Goal: Task Accomplishment & Management: Manage account settings

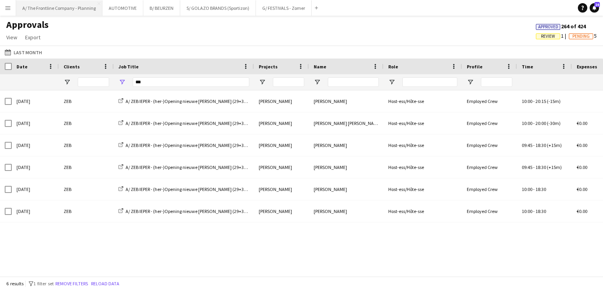
click at [76, 9] on button "A/ The Frontline Company - Planning Close" at bounding box center [59, 7] width 86 height 15
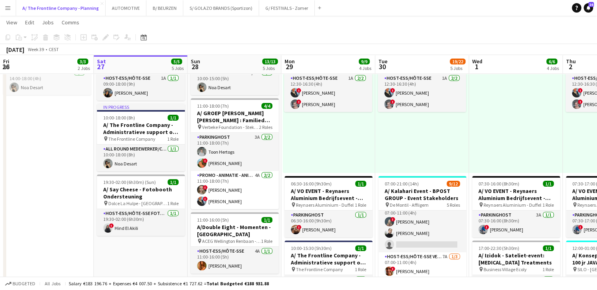
scroll to position [5, 0]
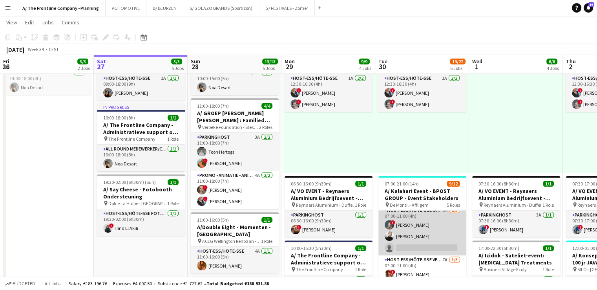
click at [414, 234] on app-card-role "Host-ess/Hôte-sse Onthaal-Accueill 6A [DATE] 07:00-11:00 (4h) ! [PERSON_NAME] […" at bounding box center [423, 230] width 88 height 49
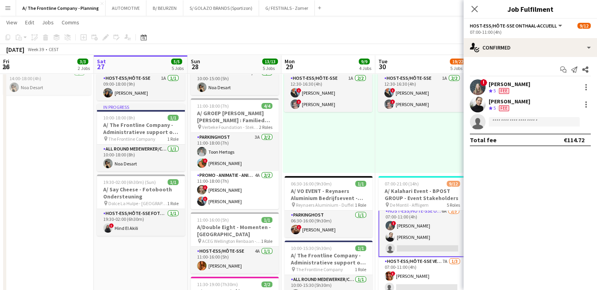
scroll to position [5, 0]
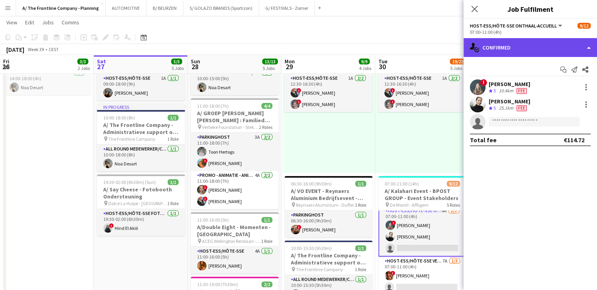
click at [540, 48] on div "single-neutral-actions-check-2 Confirmed" at bounding box center [531, 47] width 134 height 19
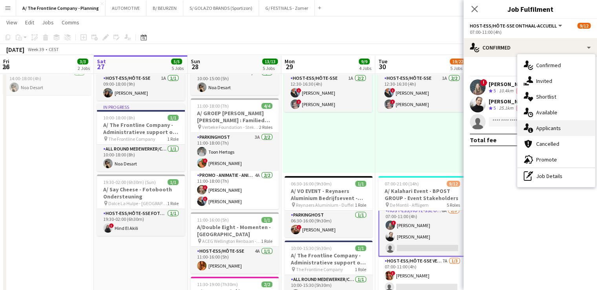
click at [542, 128] on span "Applicants" at bounding box center [549, 128] width 25 height 7
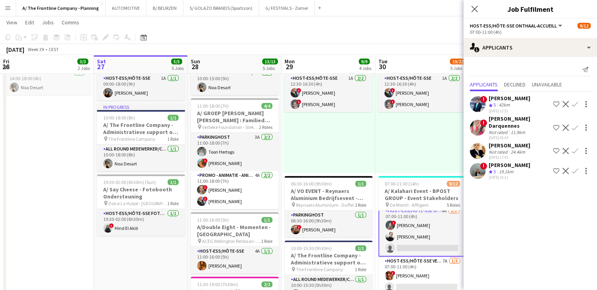
drag, startPoint x: 542, startPoint y: 128, endPoint x: 522, endPoint y: 207, distance: 82.1
click at [522, 207] on mat-expansion-panel "users2 Applicants Send notification Applicants Declined Unavailable ! [PERSON_N…" at bounding box center [531, 173] width 134 height 233
click at [416, 120] on div "12:30-16:30 (4h) 2/2 pin Gent 1 Role Host-ess/Hôte-sse 1A [DATE] 12:30-16:30 (4…" at bounding box center [422, 112] width 94 height 122
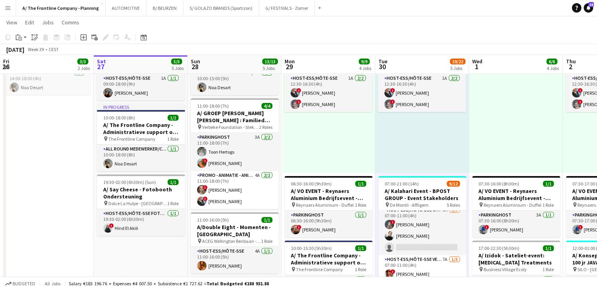
scroll to position [5, 0]
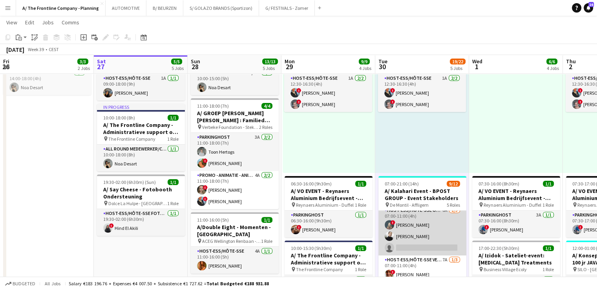
click at [416, 230] on app-card-role "Host-ess/Hôte-sse Onthaal-Accueill 6A [DATE] 07:00-11:00 (4h) ! [PERSON_NAME] […" at bounding box center [423, 230] width 88 height 49
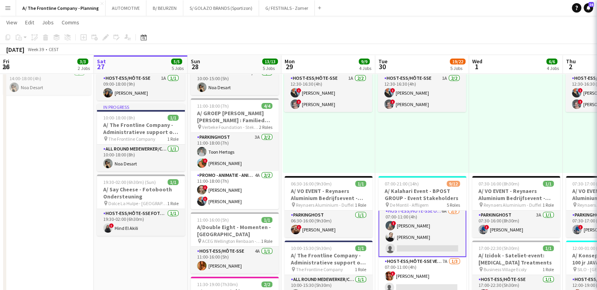
scroll to position [5, 0]
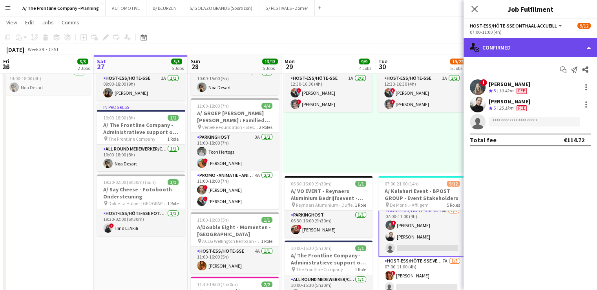
click at [534, 45] on div "single-neutral-actions-check-2 Confirmed" at bounding box center [531, 47] width 134 height 19
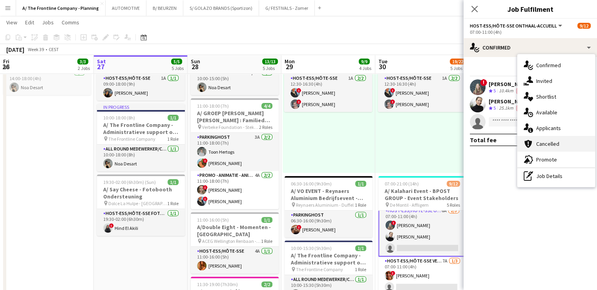
click at [542, 139] on div "cancellation Cancelled" at bounding box center [557, 144] width 78 height 16
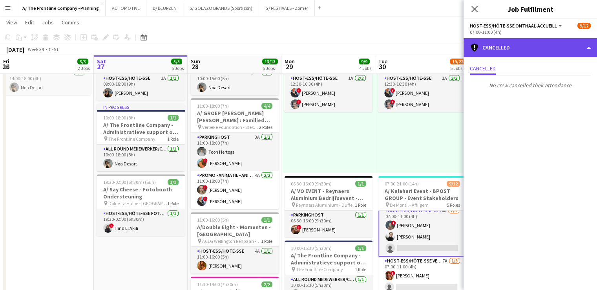
click at [536, 46] on div "cancellation Cancelled" at bounding box center [531, 47] width 134 height 19
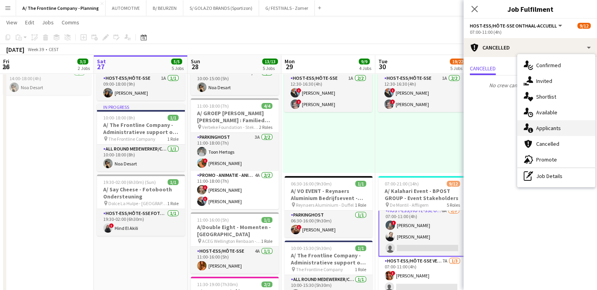
click at [540, 130] on span "Applicants" at bounding box center [549, 128] width 25 height 7
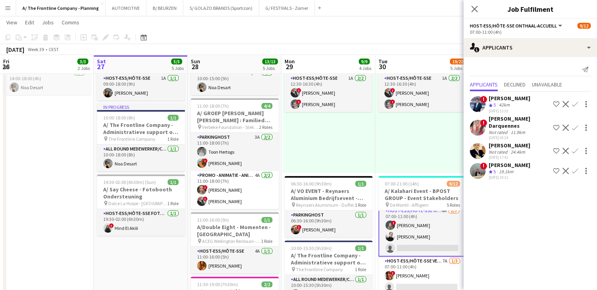
click at [504, 146] on div "[PERSON_NAME]" at bounding box center [510, 145] width 42 height 7
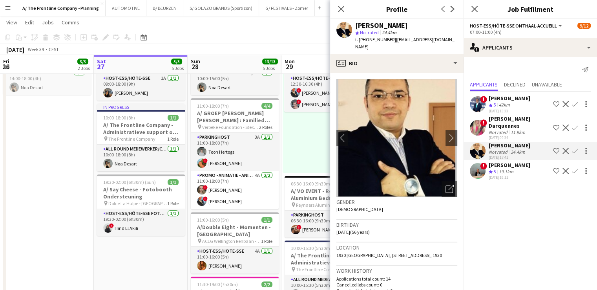
click at [506, 172] on div "19.1km" at bounding box center [507, 171] width 18 height 7
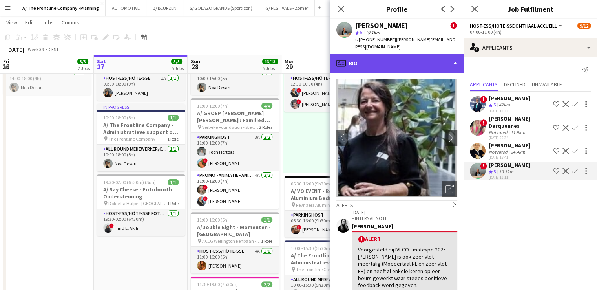
click at [412, 54] on div "profile Bio" at bounding box center [397, 63] width 134 height 19
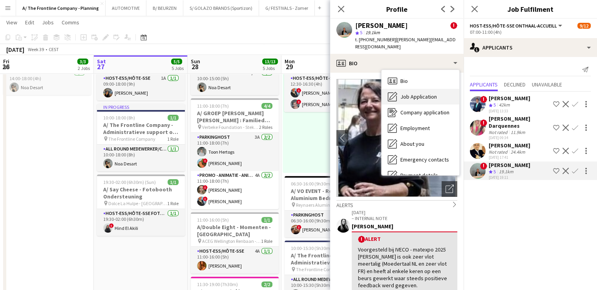
click at [423, 93] on span "Job Application" at bounding box center [419, 96] width 37 height 7
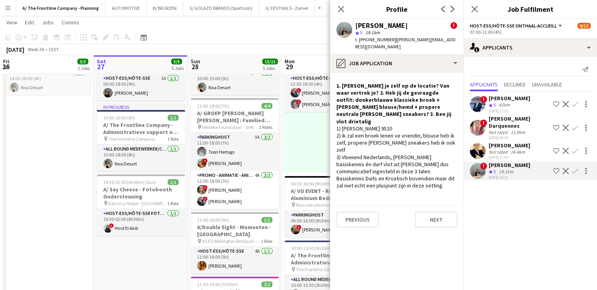
click at [305, 139] on div "12:30-16:30 (4h) 2/2 pin Gent 1 Role Host-ess/Hôte-sse 1A [DATE] 12:30-16:30 (4…" at bounding box center [329, 112] width 92 height 122
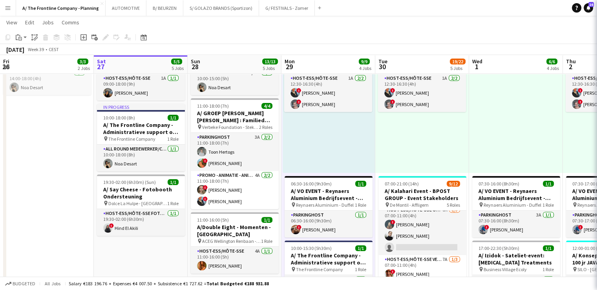
scroll to position [5, 0]
click at [407, 159] on div "12:30-16:30 (4h) 2/2 pin Gent 1 Role Host-ess/Hôte-sse 1A [DATE] 12:30-16:30 (4…" at bounding box center [422, 112] width 94 height 122
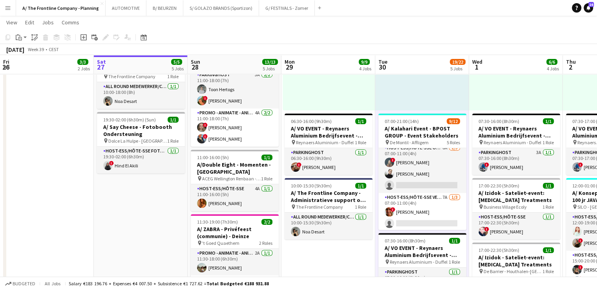
scroll to position [262, 0]
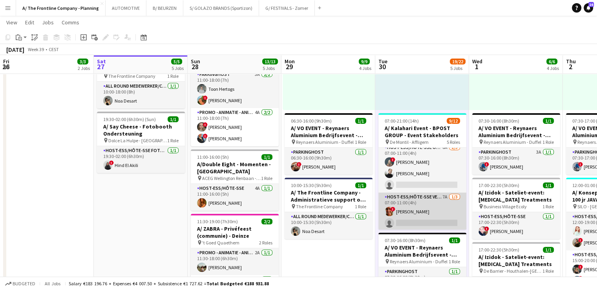
click at [439, 207] on app-card-role "Host-ess/Hôte-sse Vestiaire 7A [DATE] 07:00-11:00 (4h) ! [PERSON_NAME] single-n…" at bounding box center [423, 216] width 88 height 49
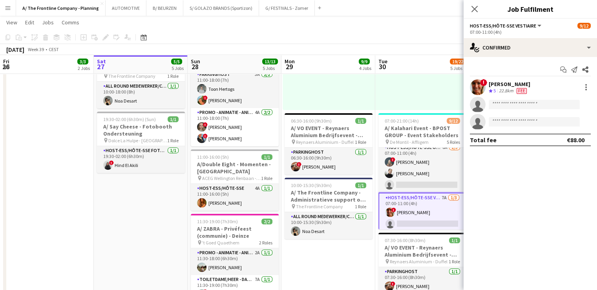
click at [539, 37] on app-options-switcher "Host-ess/Hôte-sse Vestiaire All roles Host-ess/Hôte-sse Vestiaire [DATE] 07:00-…" at bounding box center [531, 28] width 134 height 19
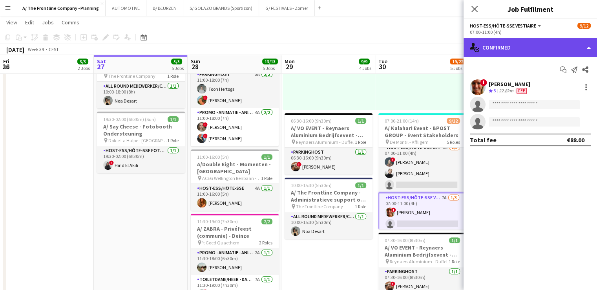
click at [541, 50] on div "single-neutral-actions-check-2 Confirmed" at bounding box center [531, 47] width 134 height 19
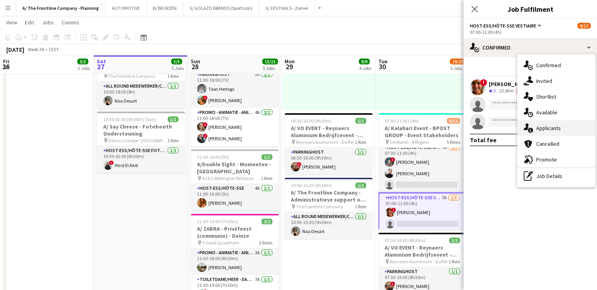
click at [549, 130] on span "Applicants" at bounding box center [549, 128] width 25 height 7
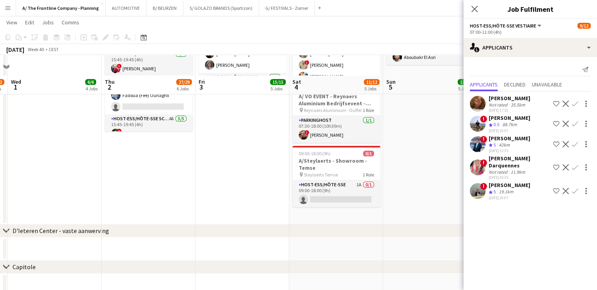
scroll to position [641, 0]
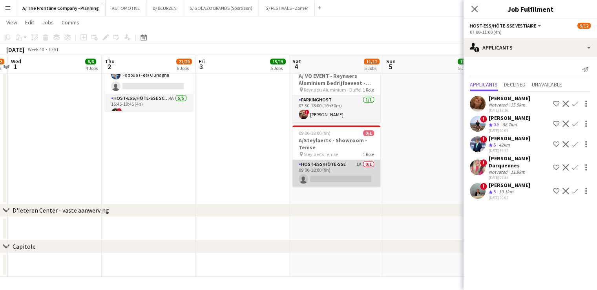
click at [340, 167] on app-card-role "Host-ess/Hôte-sse 1A 0/1 09:00-18:00 (9h) single-neutral-actions" at bounding box center [337, 173] width 88 height 27
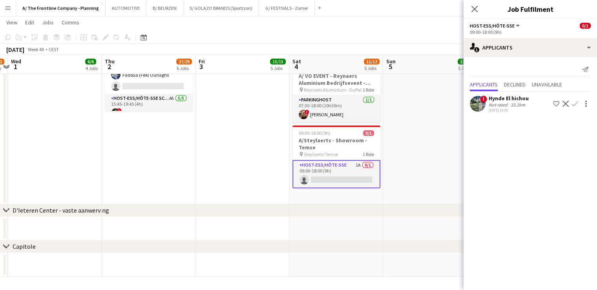
click at [513, 103] on div "33.2km" at bounding box center [518, 105] width 18 height 6
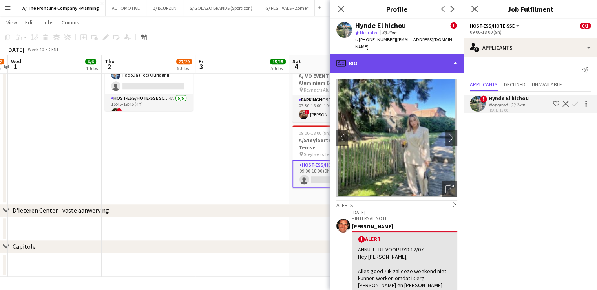
click at [401, 54] on div "profile Bio" at bounding box center [397, 63] width 134 height 19
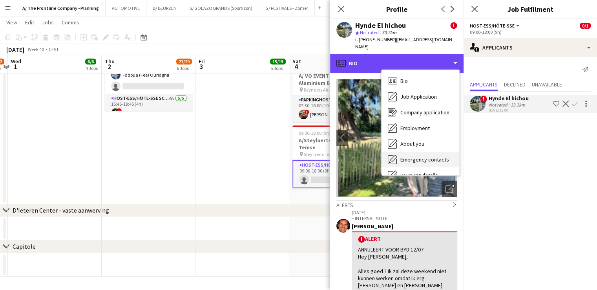
scroll to position [74, 0]
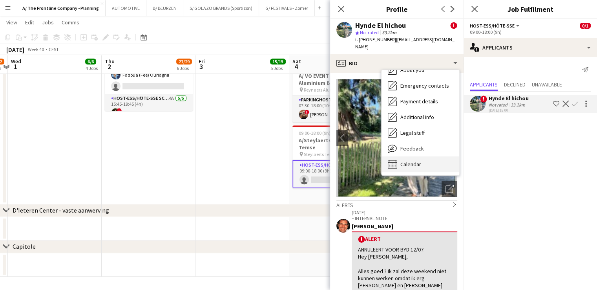
click at [420, 161] on span "Calendar" at bounding box center [411, 164] width 21 height 7
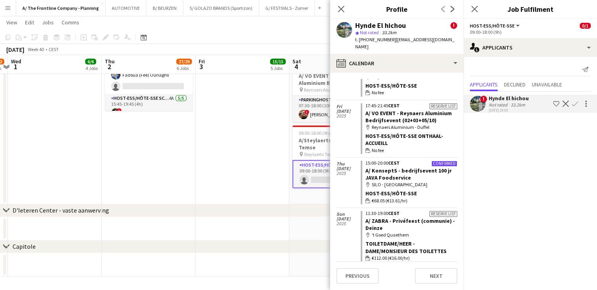
scroll to position [562, 0]
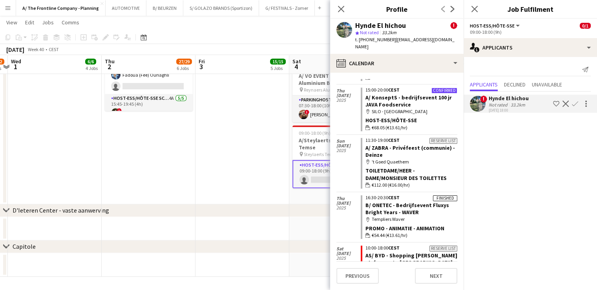
click at [9, 6] on app-icon "Menu" at bounding box center [8, 8] width 6 height 6
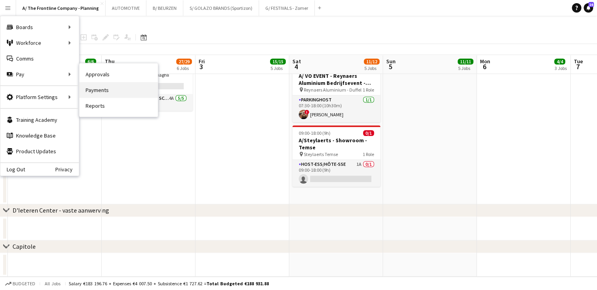
click at [94, 84] on link "Payments" at bounding box center [118, 90] width 79 height 16
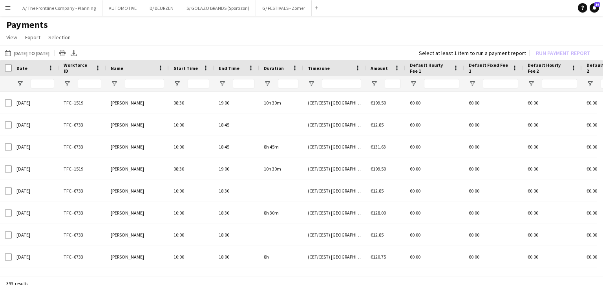
click at [9, 7] on app-icon "Menu" at bounding box center [8, 8] width 6 height 6
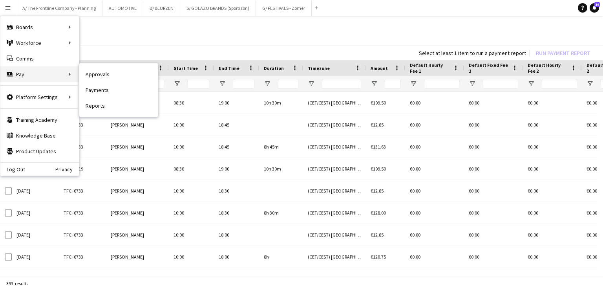
click at [22, 74] on div "Pay Pay" at bounding box center [39, 74] width 79 height 16
click at [95, 106] on link "Reports" at bounding box center [118, 106] width 79 height 16
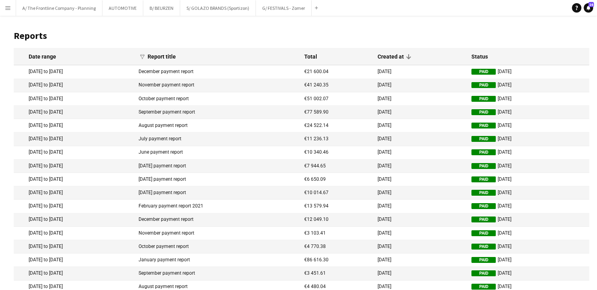
click at [95, 106] on mat-cell "[DATE] to [DATE]" at bounding box center [74, 98] width 121 height 13
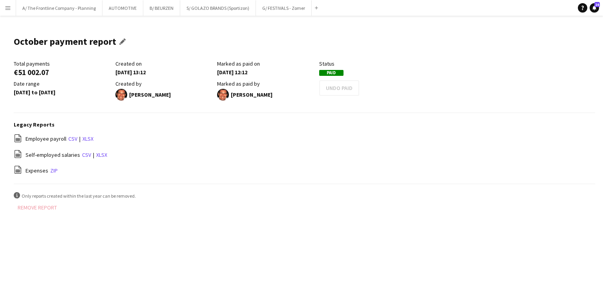
click at [46, 50] on div "October payment report Edit this field" at bounding box center [71, 44] width 115 height 31
click at [9, 6] on app-icon "Menu" at bounding box center [8, 8] width 6 height 6
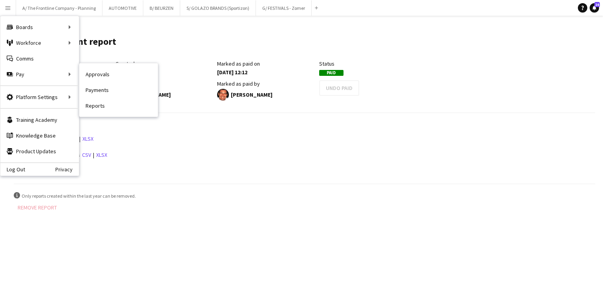
click at [98, 114] on nav "Approvals Payments Reports" at bounding box center [118, 89] width 79 height 53
click at [103, 108] on link "Reports" at bounding box center [118, 106] width 79 height 16
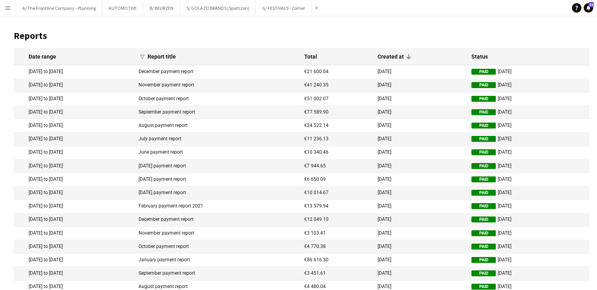
click at [389, 59] on div "Created at" at bounding box center [391, 56] width 26 height 7
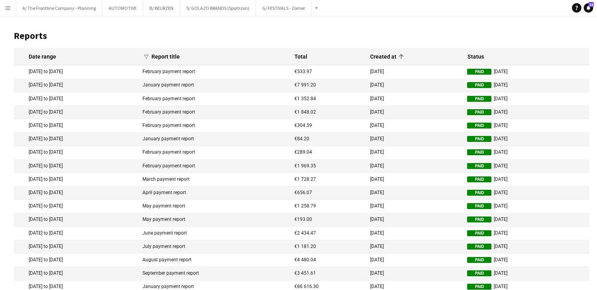
click at [389, 59] on div "Created at" at bounding box center [383, 56] width 26 height 7
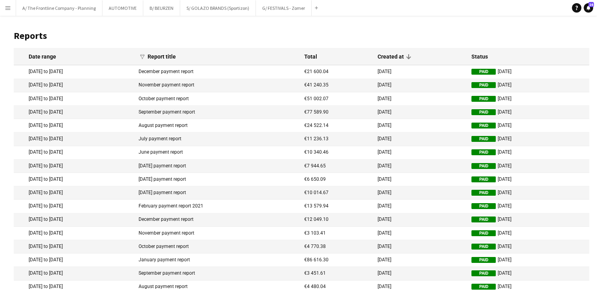
click at [10, 7] on app-icon "Menu" at bounding box center [8, 8] width 6 height 6
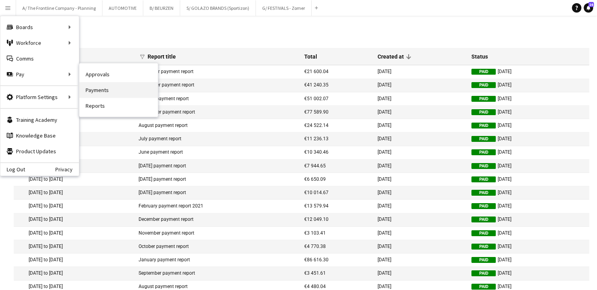
click at [101, 93] on link "Payments" at bounding box center [118, 90] width 79 height 16
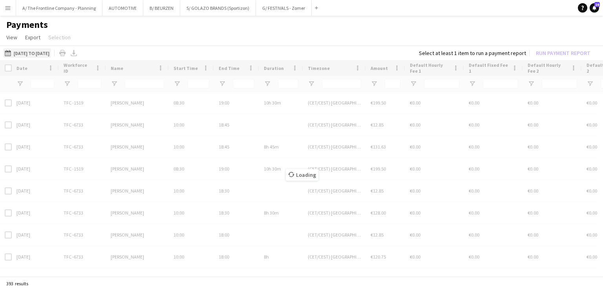
click at [42, 50] on button "[DATE] to [DATE] [DATE] to [DATE]" at bounding box center [27, 52] width 48 height 9
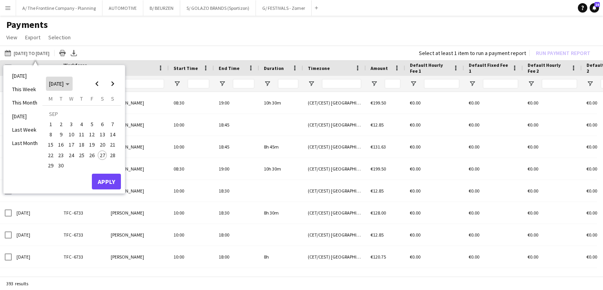
click at [61, 82] on span "[DATE]" at bounding box center [56, 83] width 15 height 7
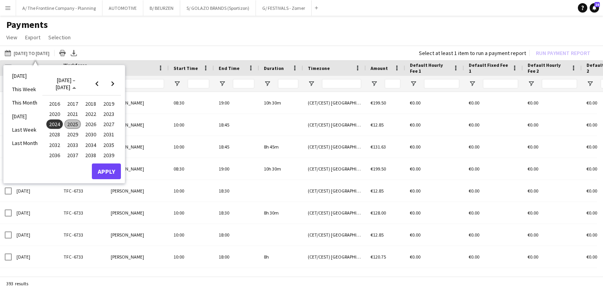
click at [93, 114] on span "2022" at bounding box center [90, 113] width 16 height 9
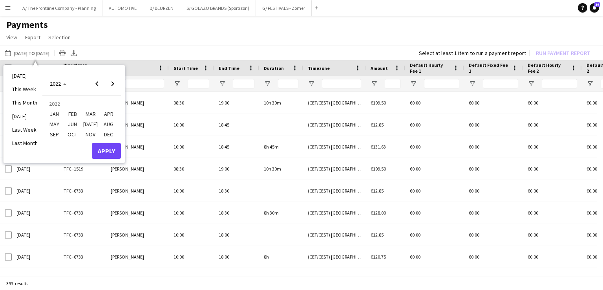
click at [59, 116] on span "JAN" at bounding box center [54, 113] width 16 height 9
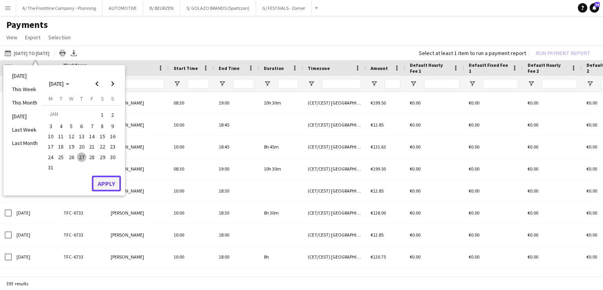
click at [103, 182] on button "Apply" at bounding box center [106, 184] width 29 height 16
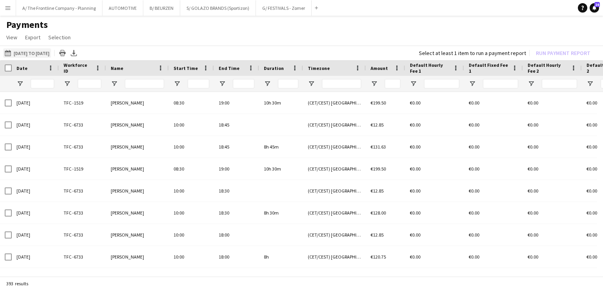
click at [35, 55] on button "[DATE] to [DATE] [DATE] to [DATE]" at bounding box center [27, 52] width 48 height 9
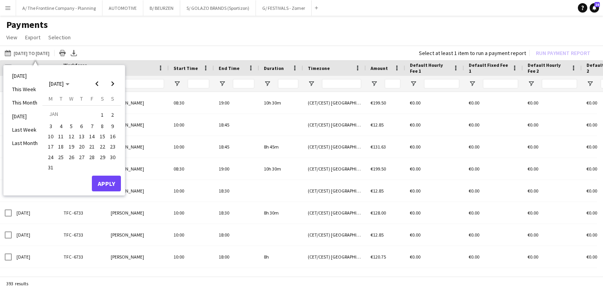
click at [102, 121] on span "8" at bounding box center [102, 125] width 9 height 9
click at [102, 115] on span "1" at bounding box center [102, 114] width 9 height 11
click at [50, 164] on span "31" at bounding box center [50, 167] width 9 height 9
click at [104, 185] on button "Apply" at bounding box center [106, 184] width 29 height 16
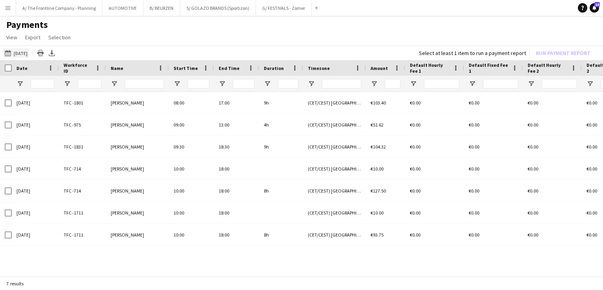
click at [27, 49] on button "[DATE] to [DATE] [DATE]" at bounding box center [16, 52] width 26 height 9
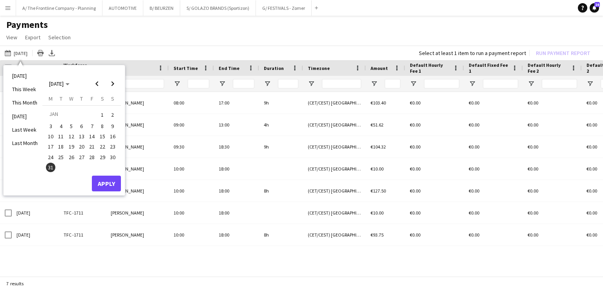
click at [103, 112] on span "1" at bounding box center [102, 114] width 9 height 11
click at [50, 167] on span "31" at bounding box center [50, 167] width 9 height 9
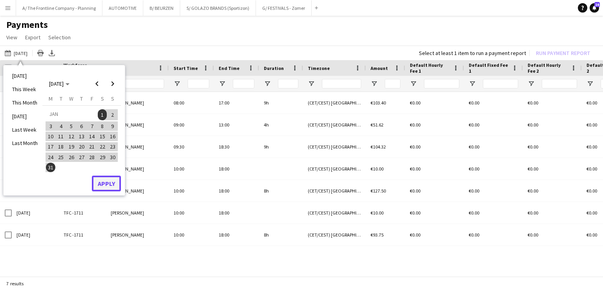
click at [106, 187] on button "Apply" at bounding box center [106, 184] width 29 height 16
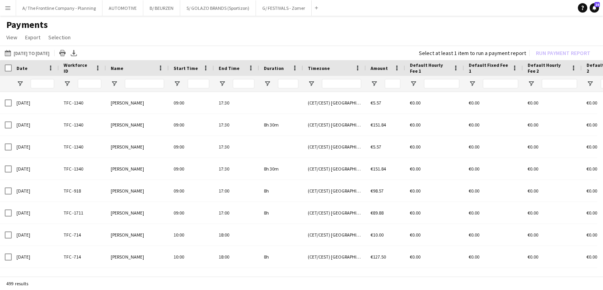
click at [205, 33] on app-page-menu "View Customise view Customise filters Reset Filters Reset View Reset All Export…" at bounding box center [301, 38] width 603 height 15
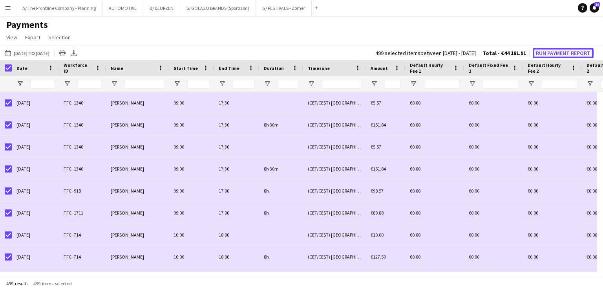
click at [546, 52] on button "Run Payment Report" at bounding box center [563, 53] width 61 height 10
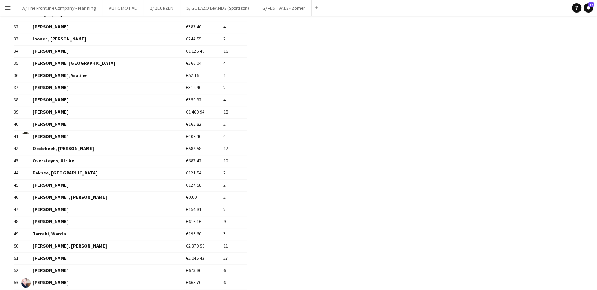
scroll to position [599, 0]
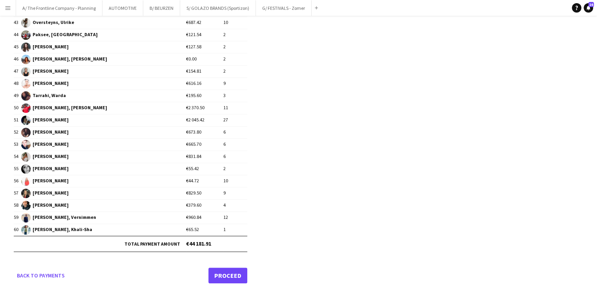
click at [228, 271] on link "Proceed" at bounding box center [228, 275] width 39 height 16
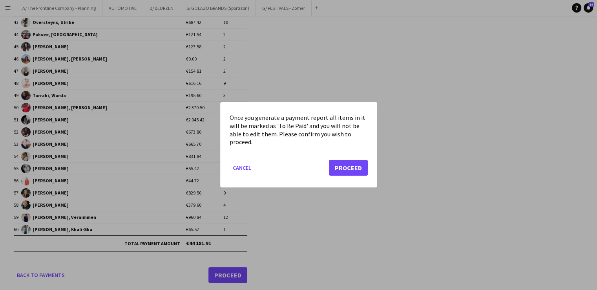
scroll to position [0, 0]
click at [342, 167] on button "Proceed" at bounding box center [348, 168] width 39 height 16
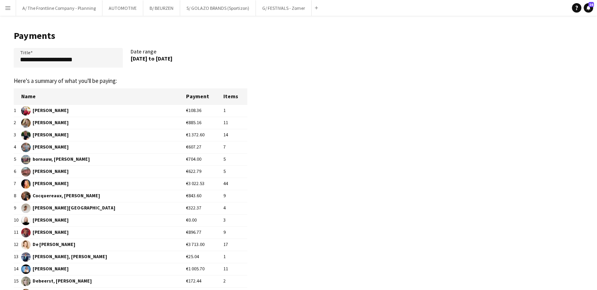
scroll to position [599, 0]
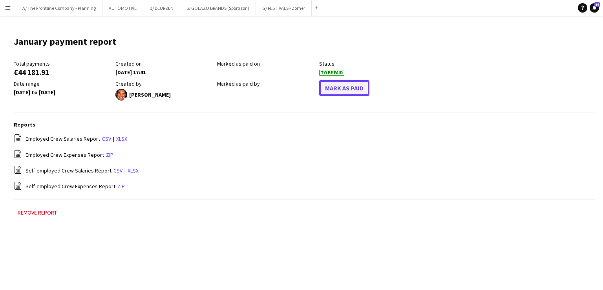
click at [350, 84] on button "Mark As Paid" at bounding box center [344, 88] width 50 height 16
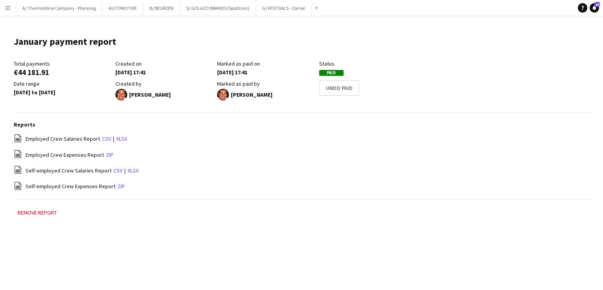
click at [5, 6] on app-icon "Menu" at bounding box center [8, 8] width 6 height 6
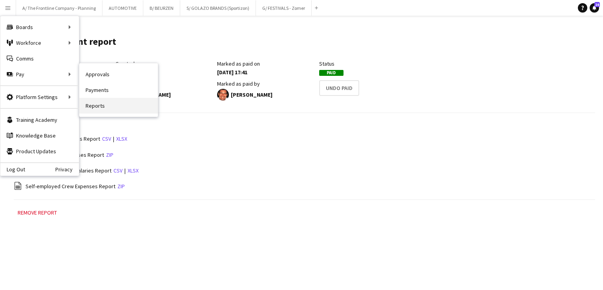
click at [105, 109] on link "Reports" at bounding box center [118, 106] width 79 height 16
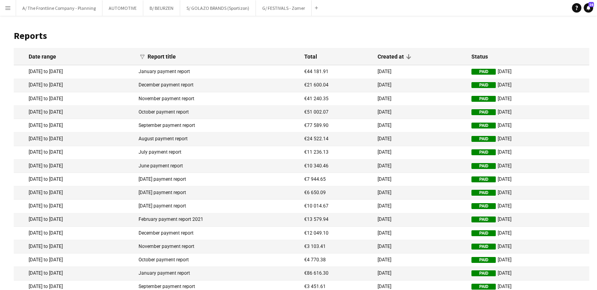
click at [6, 9] on app-icon "Menu" at bounding box center [8, 8] width 6 height 6
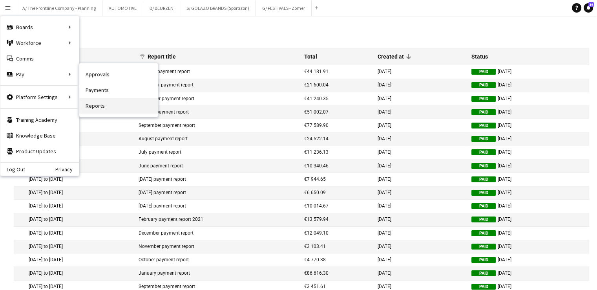
click at [97, 102] on link "Reports" at bounding box center [118, 106] width 79 height 16
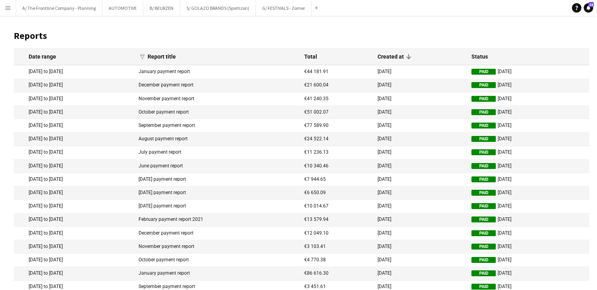
click at [7, 9] on app-icon "Menu" at bounding box center [8, 8] width 6 height 6
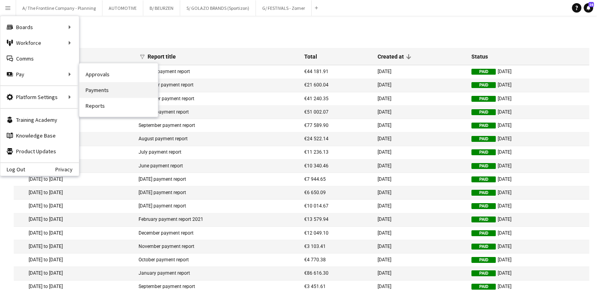
click at [105, 88] on link "Payments" at bounding box center [118, 90] width 79 height 16
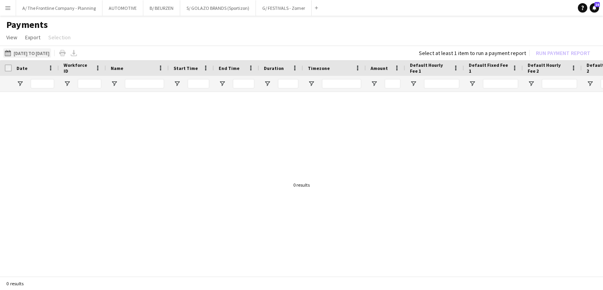
click at [49, 52] on button "[DATE] to [DATE] [DATE] to [DATE]" at bounding box center [27, 52] width 48 height 9
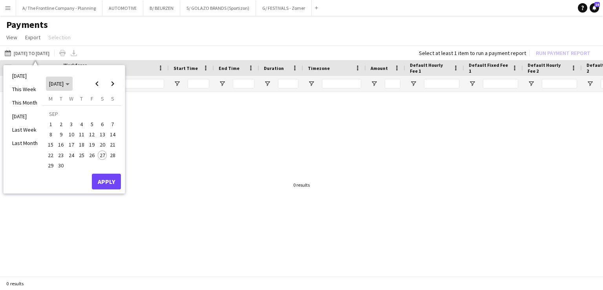
click at [64, 81] on span "[DATE]" at bounding box center [56, 83] width 15 height 7
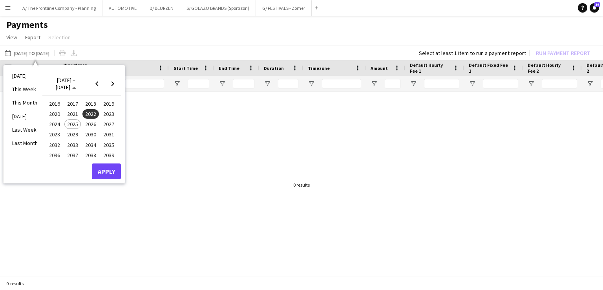
click at [92, 115] on span "2022" at bounding box center [90, 113] width 16 height 9
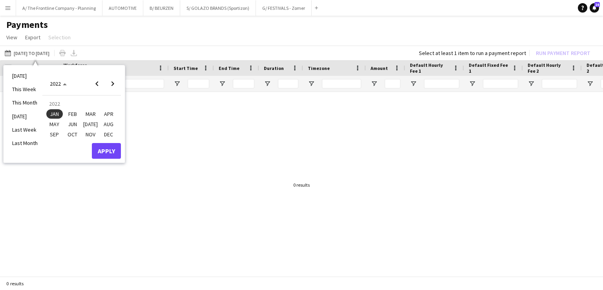
click at [75, 114] on span "FEB" at bounding box center [72, 113] width 16 height 9
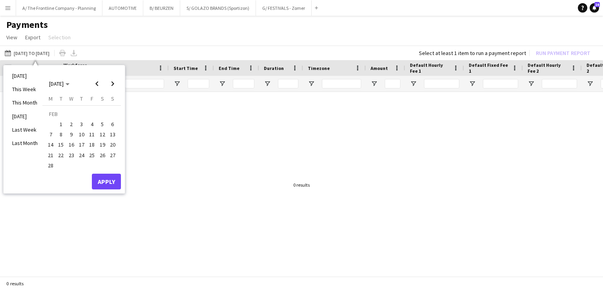
click at [59, 124] on span "1" at bounding box center [61, 123] width 9 height 9
click at [115, 85] on span "Next month" at bounding box center [113, 84] width 16 height 16
click at [80, 165] on span "31" at bounding box center [81, 165] width 9 height 9
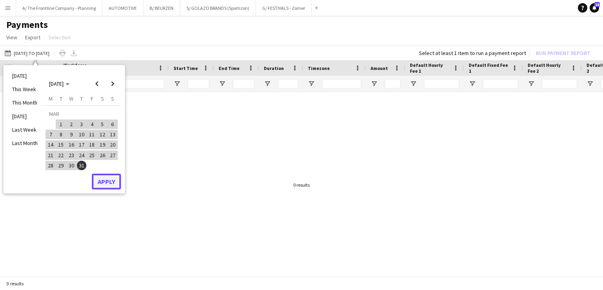
click at [102, 177] on button "Apply" at bounding box center [106, 182] width 29 height 16
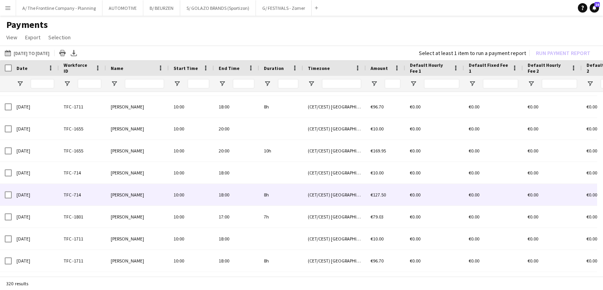
scroll to position [924, 0]
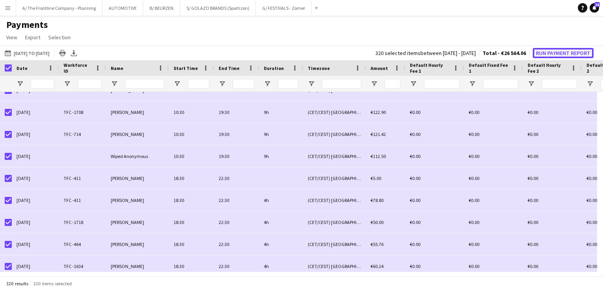
click at [544, 51] on button "Run Payment Report" at bounding box center [563, 53] width 61 height 10
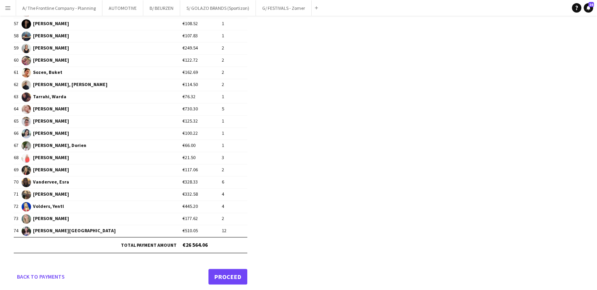
click at [222, 271] on link "Proceed" at bounding box center [228, 277] width 39 height 16
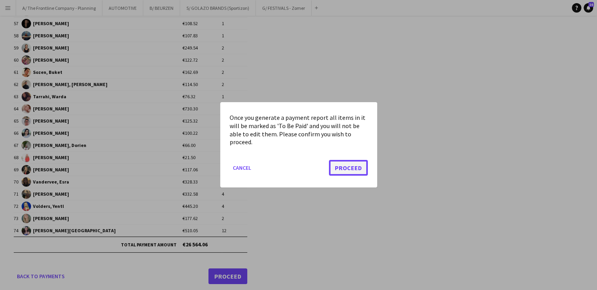
click at [352, 165] on button "Proceed" at bounding box center [348, 168] width 39 height 16
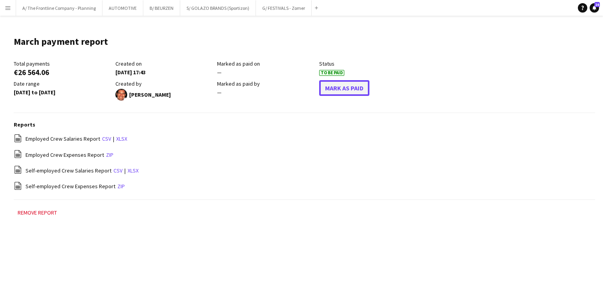
click at [350, 82] on button "Mark As Paid" at bounding box center [344, 88] width 50 height 16
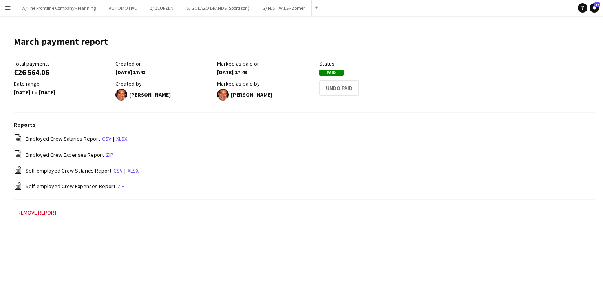
click at [8, 7] on app-icon "Menu" at bounding box center [8, 8] width 6 height 6
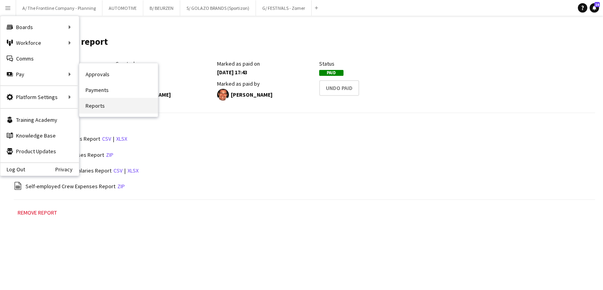
click at [94, 110] on link "Reports" at bounding box center [118, 106] width 79 height 16
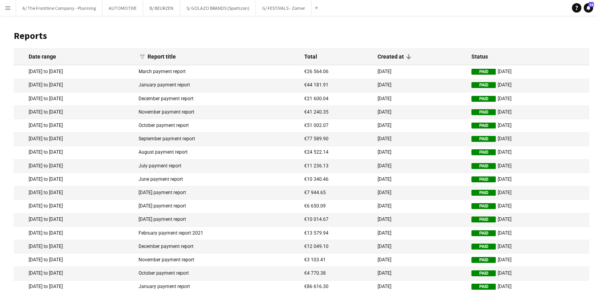
click at [9, 9] on app-icon "Menu" at bounding box center [8, 8] width 6 height 6
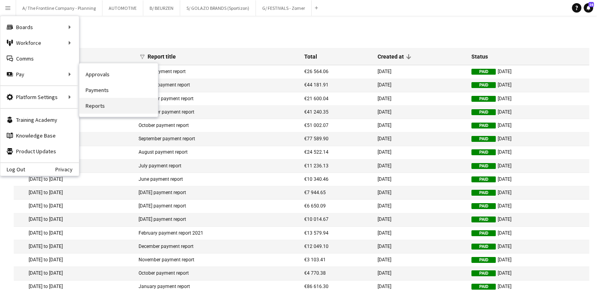
click at [93, 104] on link "Reports" at bounding box center [118, 106] width 79 height 16
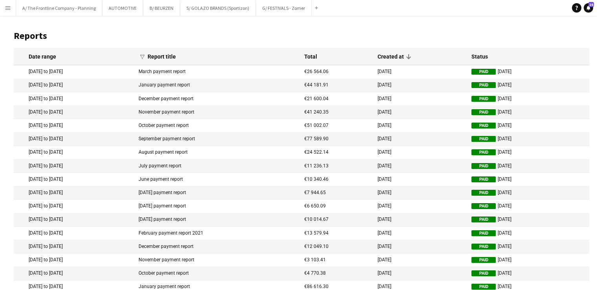
click at [10, 9] on app-icon "Menu" at bounding box center [8, 8] width 6 height 6
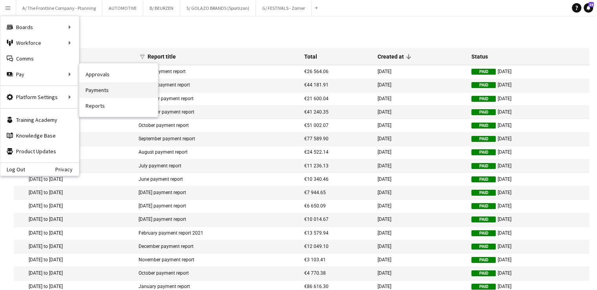
click at [98, 92] on link "Payments" at bounding box center [118, 90] width 79 height 16
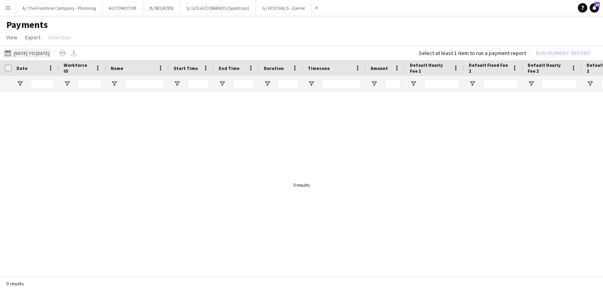
click at [40, 51] on button "[DATE] to [DATE] [DATE] to [DATE]" at bounding box center [27, 52] width 48 height 9
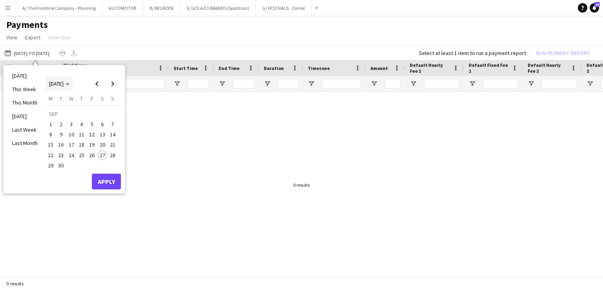
click at [54, 85] on span "[DATE]" at bounding box center [56, 83] width 15 height 7
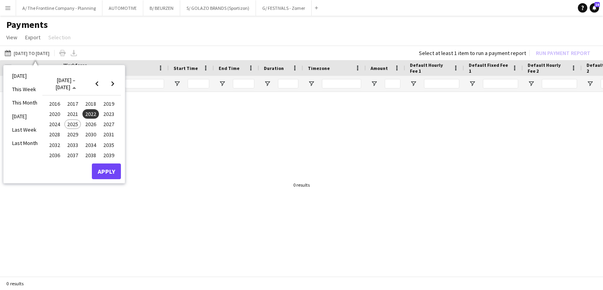
click at [92, 114] on span "2022" at bounding box center [90, 113] width 16 height 9
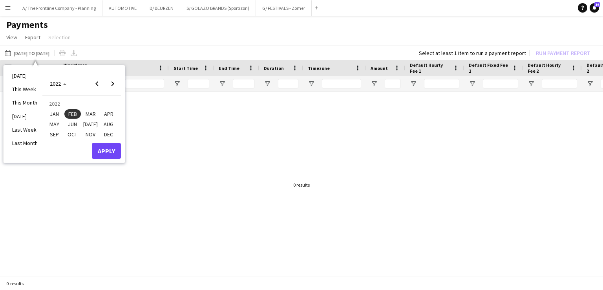
click at [92, 114] on span "MAR" at bounding box center [90, 113] width 16 height 9
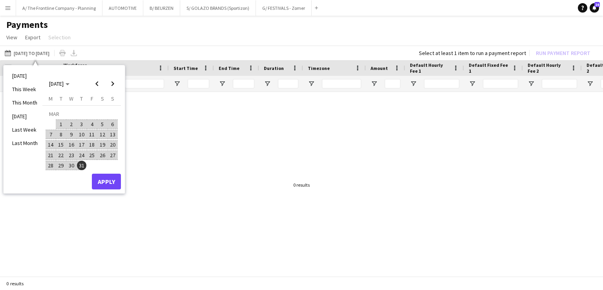
click at [62, 122] on span "1" at bounding box center [61, 123] width 9 height 9
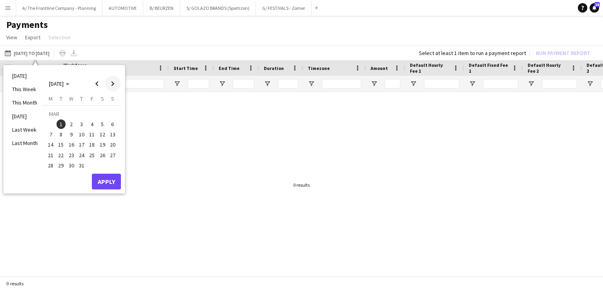
click at [114, 87] on span "Next month" at bounding box center [113, 84] width 16 height 16
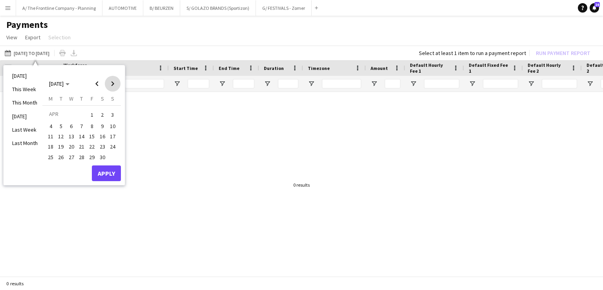
click at [114, 87] on span "Next month" at bounding box center [113, 84] width 16 height 16
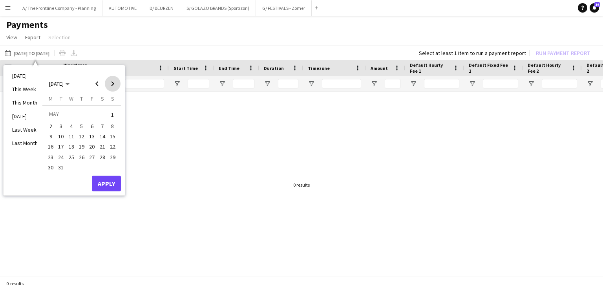
click at [114, 87] on span "Next month" at bounding box center [113, 84] width 16 height 16
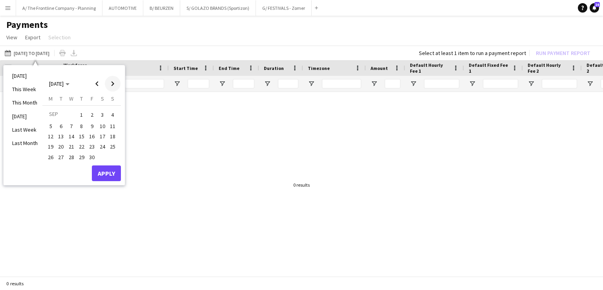
click at [114, 87] on span "Next month" at bounding box center [113, 84] width 16 height 16
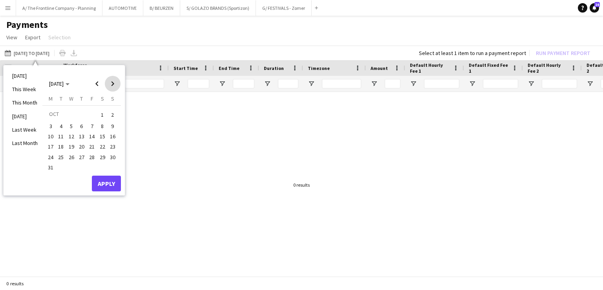
click at [114, 87] on span "Next month" at bounding box center [113, 84] width 16 height 16
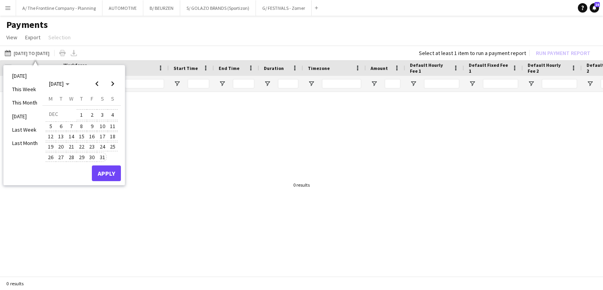
click at [103, 154] on span "31" at bounding box center [102, 156] width 9 height 9
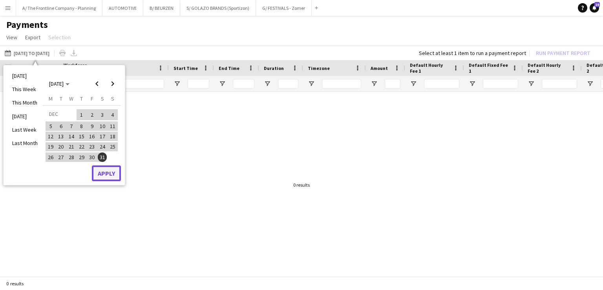
click at [106, 172] on button "Apply" at bounding box center [106, 173] width 29 height 16
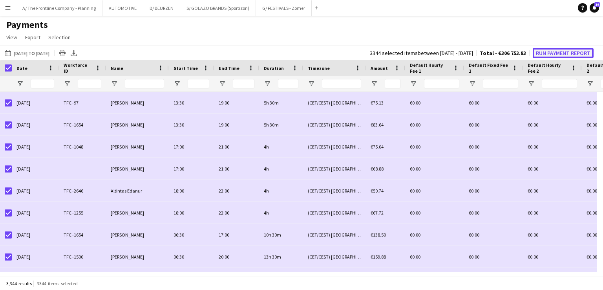
click at [542, 54] on button "Run Payment Report" at bounding box center [563, 53] width 61 height 10
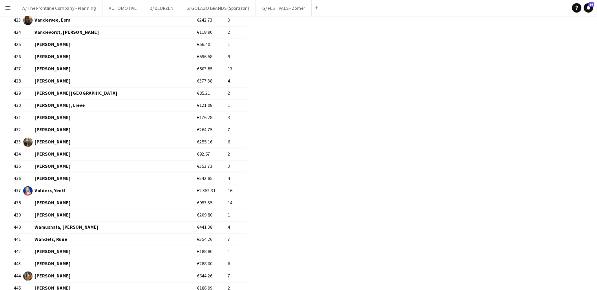
scroll to position [5450, 0]
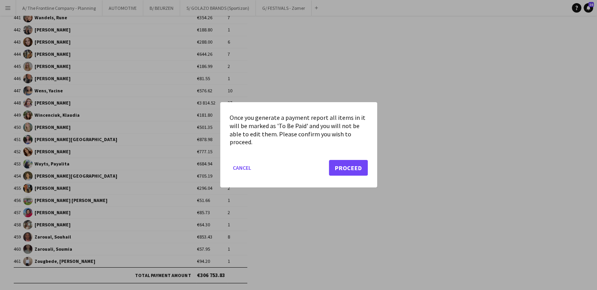
scroll to position [0, 0]
click at [353, 167] on button "Proceed" at bounding box center [348, 168] width 39 height 16
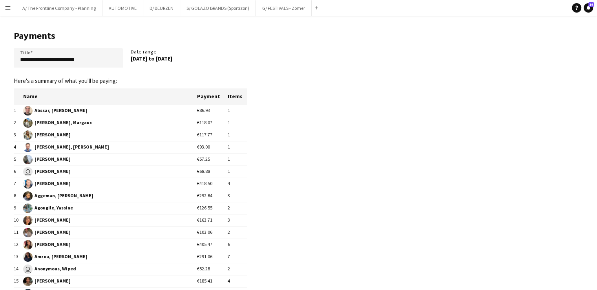
scroll to position [5450, 0]
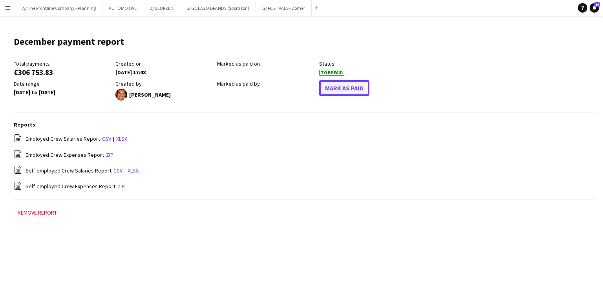
click at [339, 87] on button "Mark As Paid" at bounding box center [344, 88] width 50 height 16
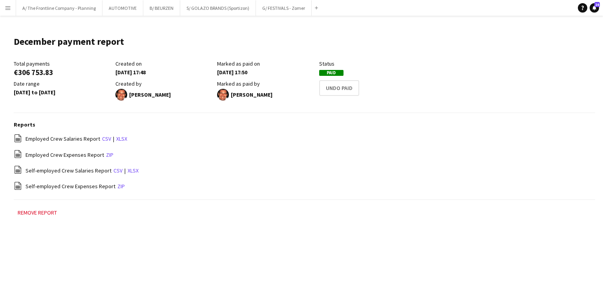
click at [5, 8] on app-icon "Menu" at bounding box center [8, 8] width 6 height 6
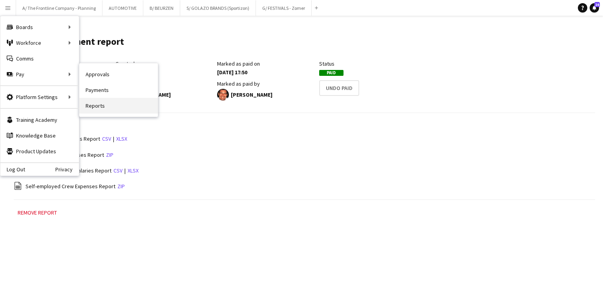
click at [97, 106] on link "Reports" at bounding box center [118, 106] width 79 height 16
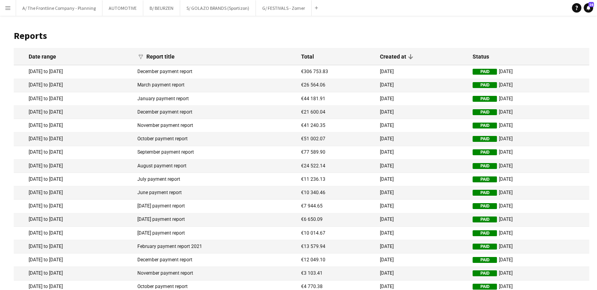
click at [11, 10] on button "Menu" at bounding box center [8, 8] width 16 height 16
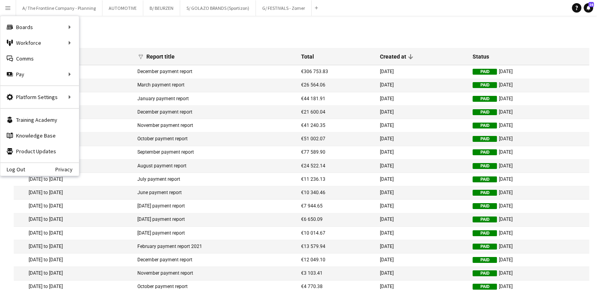
click at [139, 34] on h1 "Reports" at bounding box center [302, 36] width 576 height 12
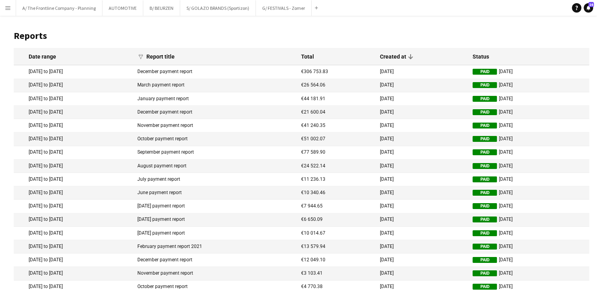
click at [139, 34] on h1 "Reports" at bounding box center [302, 36] width 576 height 12
click at [9, 9] on app-icon "Menu" at bounding box center [8, 8] width 6 height 6
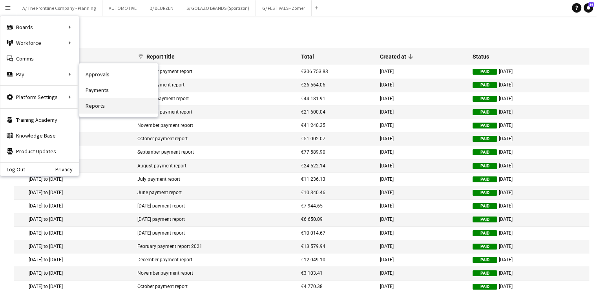
click at [98, 104] on link "Reports" at bounding box center [118, 106] width 79 height 16
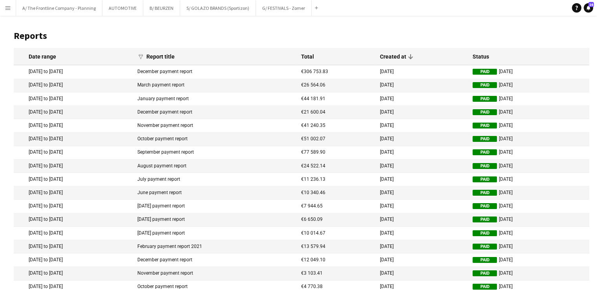
click at [8, 7] on app-icon "Menu" at bounding box center [8, 8] width 6 height 6
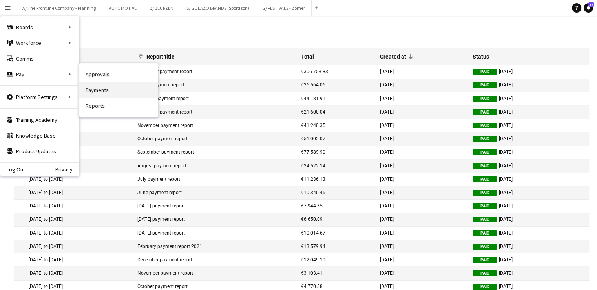
click at [103, 88] on link "Payments" at bounding box center [118, 90] width 79 height 16
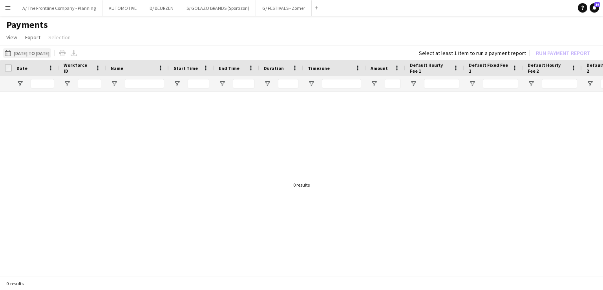
click at [26, 54] on button "[DATE] to [DATE] [DATE] to [DATE]" at bounding box center [27, 52] width 48 height 9
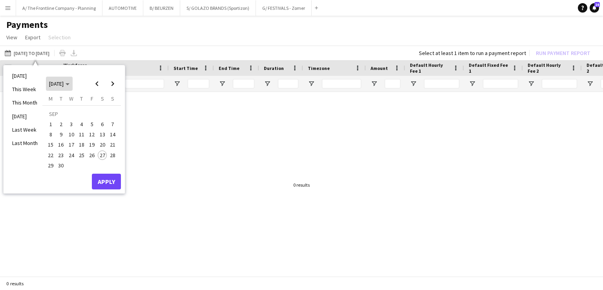
click at [64, 87] on span "[DATE]" at bounding box center [56, 83] width 15 height 7
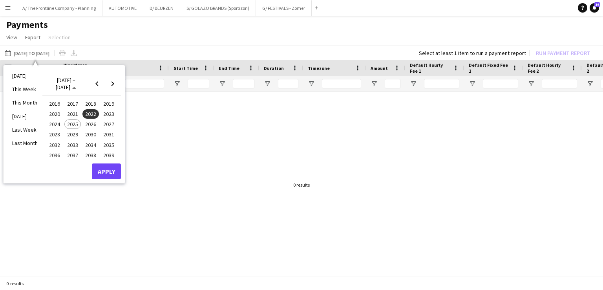
click at [111, 112] on span "2023" at bounding box center [109, 113] width 16 height 9
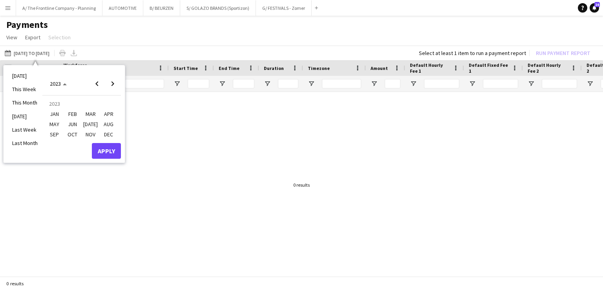
click at [60, 112] on span "JAN" at bounding box center [54, 113] width 16 height 9
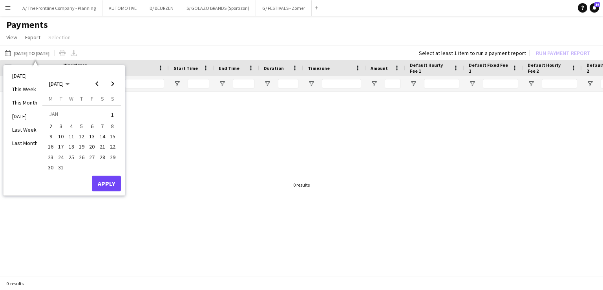
click at [112, 117] on span "1" at bounding box center [112, 114] width 9 height 11
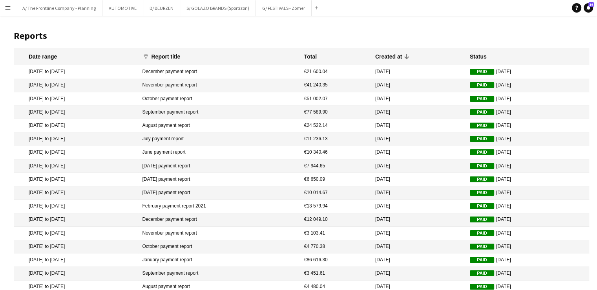
click at [88, 53] on div "Date range" at bounding box center [82, 56] width 106 height 7
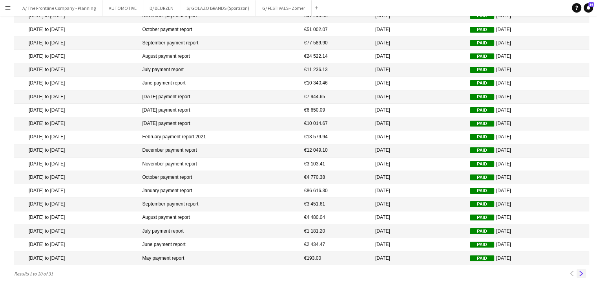
click at [579, 271] on app-icon "Next" at bounding box center [581, 273] width 5 height 5
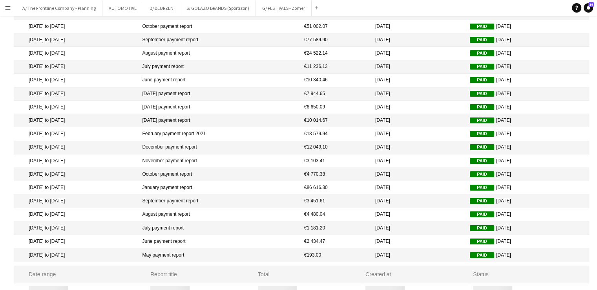
scroll to position [0, 0]
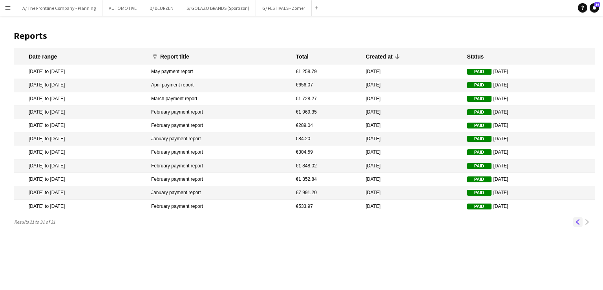
click at [575, 223] on button "Previous" at bounding box center [577, 221] width 9 height 9
